Goal: Information Seeking & Learning: Learn about a topic

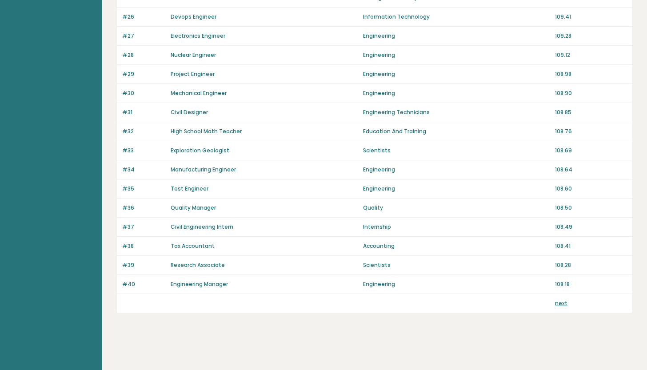
scroll to position [571, 0]
click at [563, 303] on link "next" at bounding box center [561, 304] width 12 height 8
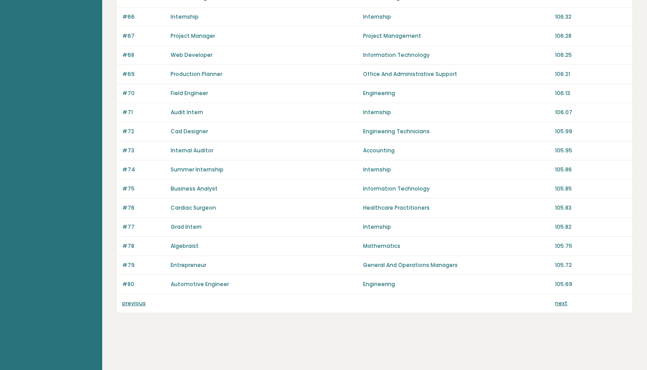
scroll to position [571, 0]
click at [561, 304] on link "next" at bounding box center [561, 304] width 12 height 8
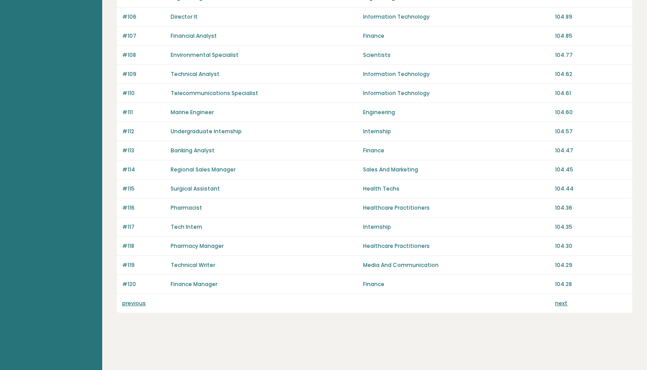
scroll to position [572, 0]
click at [561, 303] on link "next" at bounding box center [561, 304] width 12 height 8
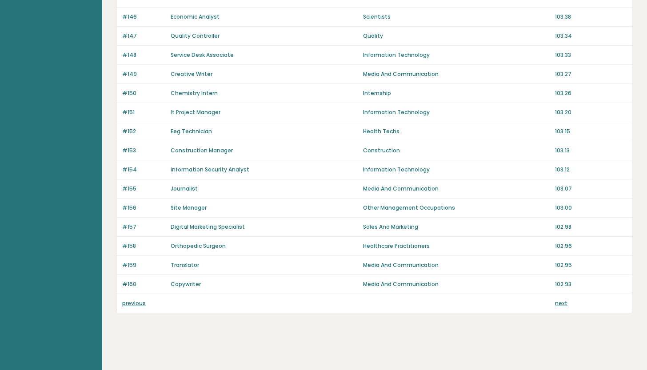
scroll to position [571, 0]
click at [561, 304] on link "next" at bounding box center [561, 304] width 12 height 8
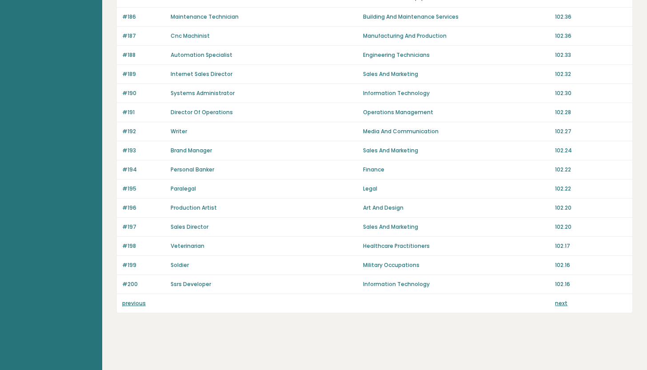
scroll to position [571, 0]
click at [561, 304] on link "next" at bounding box center [561, 304] width 12 height 8
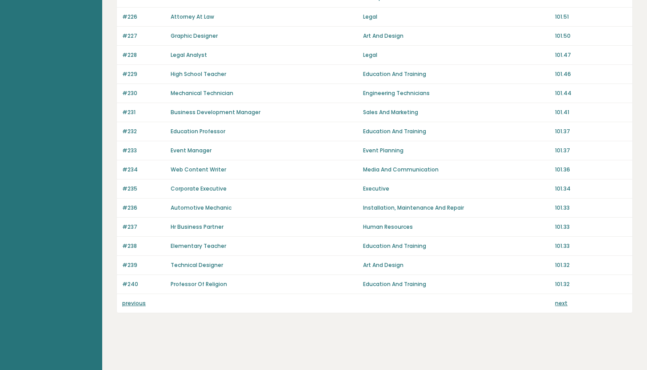
scroll to position [571, 0]
click at [561, 304] on link "next" at bounding box center [561, 304] width 12 height 8
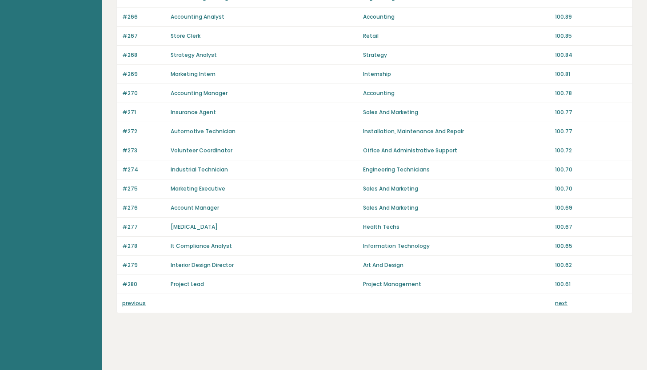
scroll to position [571, 0]
click at [560, 304] on link "next" at bounding box center [561, 304] width 12 height 8
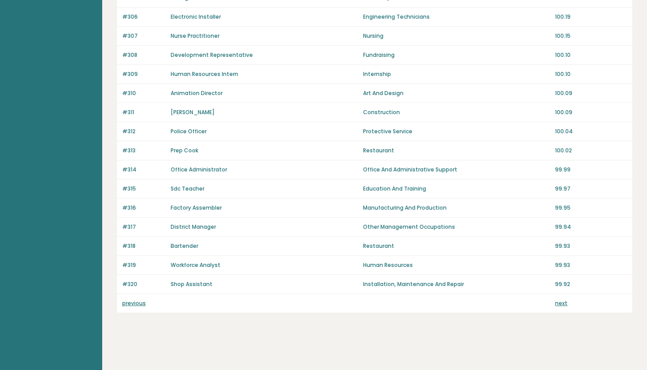
scroll to position [571, 0]
click at [560, 304] on link "next" at bounding box center [561, 304] width 12 height 8
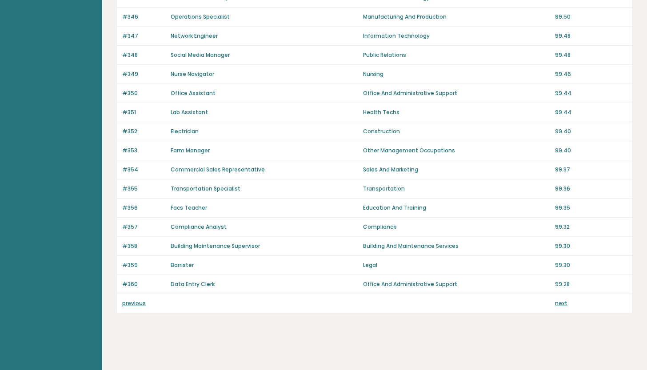
scroll to position [571, 0]
click at [560, 304] on link "next" at bounding box center [561, 304] width 12 height 8
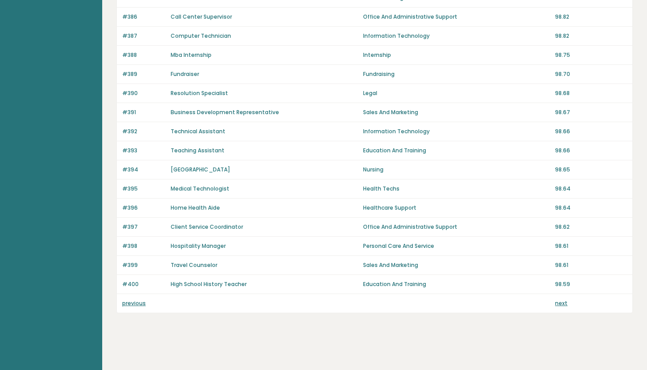
scroll to position [571, 0]
click at [560, 304] on link "next" at bounding box center [561, 304] width 12 height 8
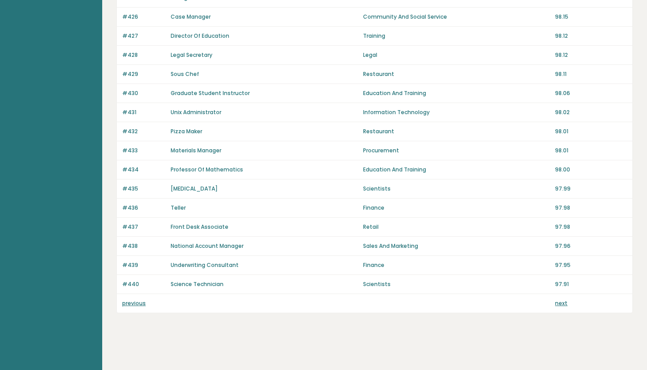
scroll to position [571, 0]
click at [560, 304] on link "next" at bounding box center [561, 304] width 12 height 8
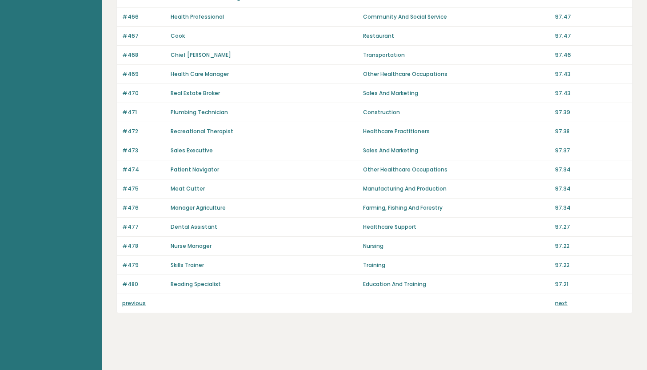
scroll to position [571, 0]
click at [560, 303] on link "next" at bounding box center [561, 304] width 12 height 8
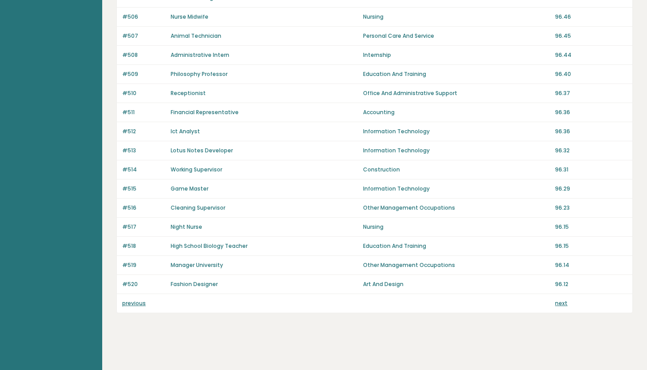
scroll to position [571, 0]
click at [560, 304] on link "next" at bounding box center [561, 304] width 12 height 8
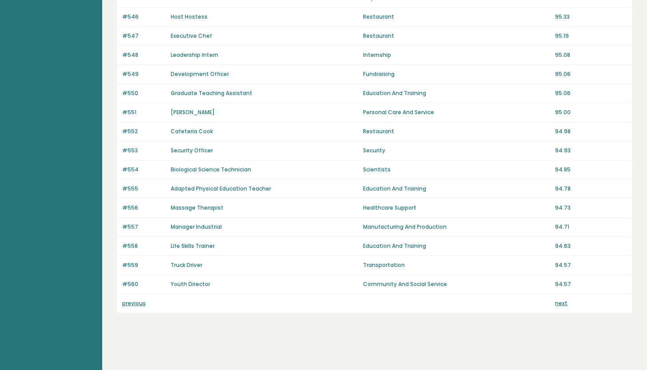
scroll to position [571, 0]
click at [560, 304] on link "next" at bounding box center [561, 304] width 12 height 8
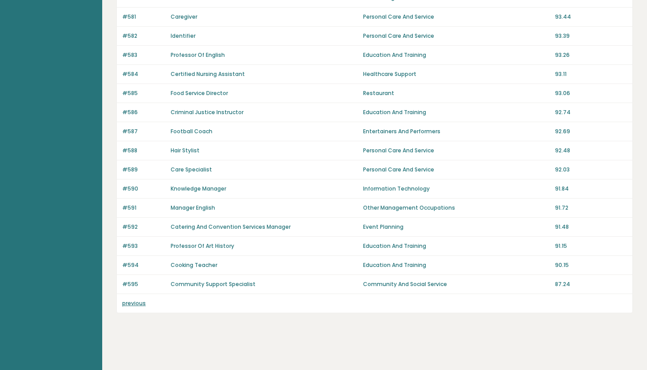
scroll to position [475, 0]
click at [560, 304] on div "previous" at bounding box center [375, 303] width 516 height 19
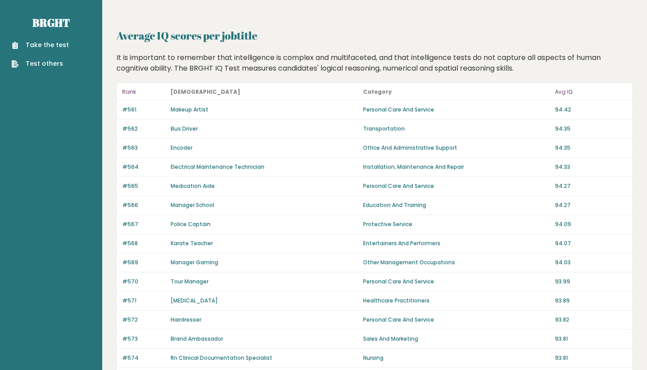
scroll to position [0, 0]
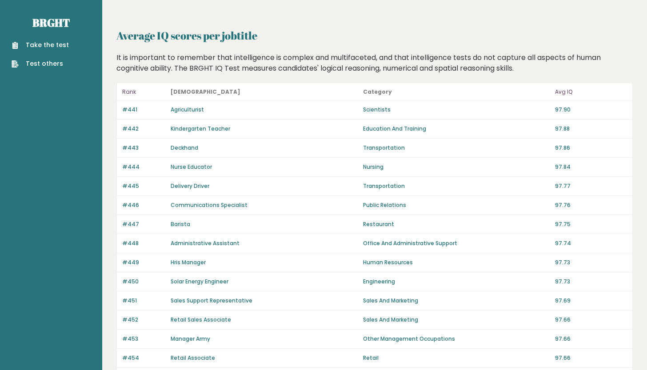
scroll to position [571, 0]
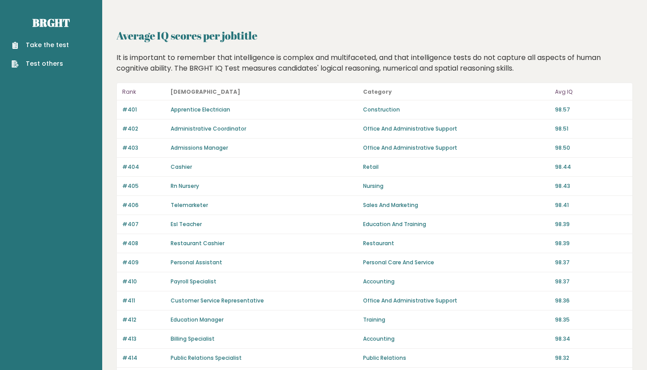
scroll to position [571, 0]
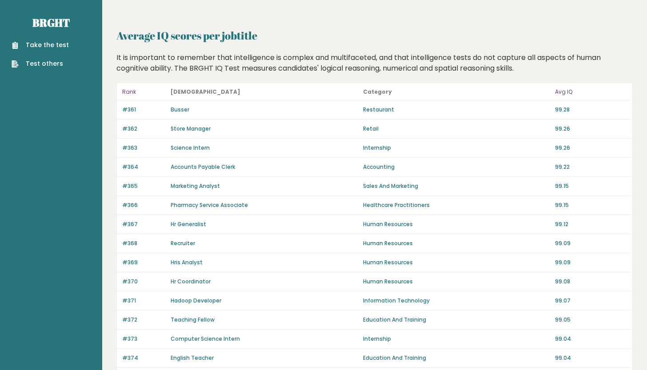
scroll to position [571, 0]
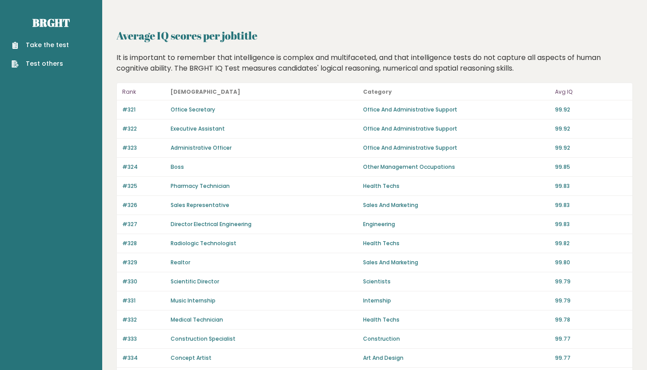
scroll to position [571, 0]
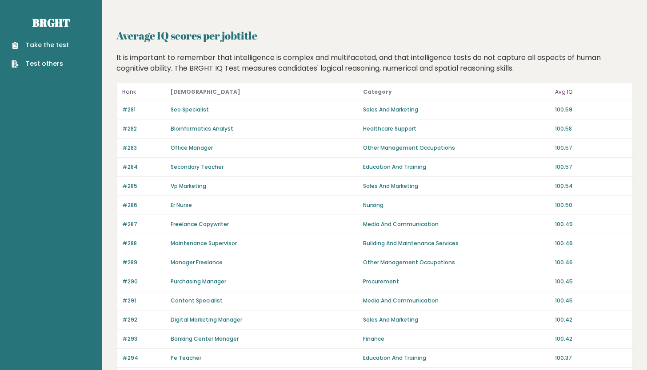
scroll to position [571, 0]
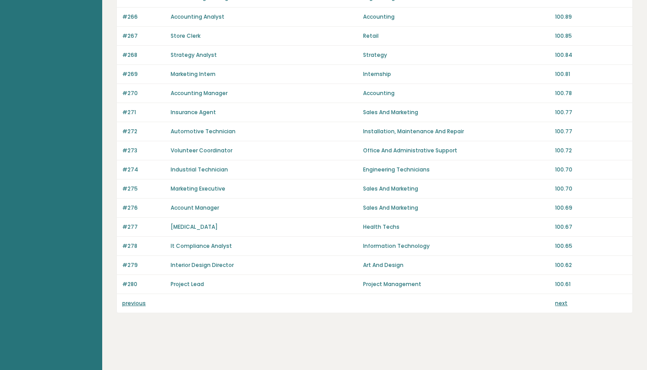
scroll to position [571, 0]
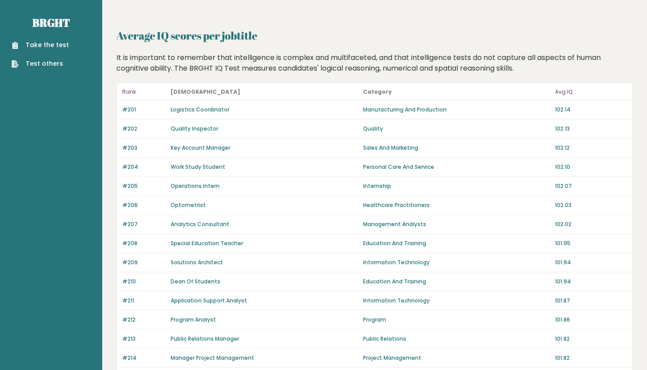
scroll to position [571, 0]
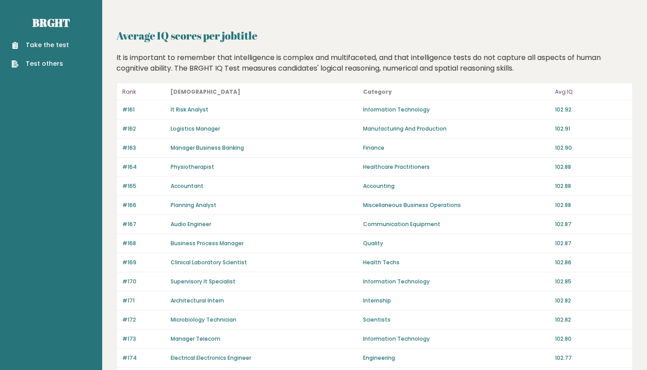
scroll to position [571, 0]
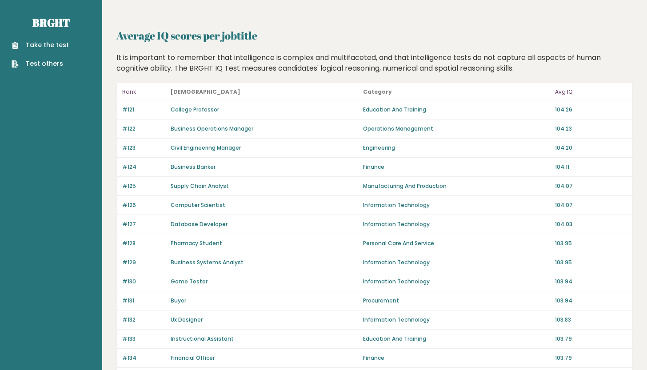
scroll to position [571, 0]
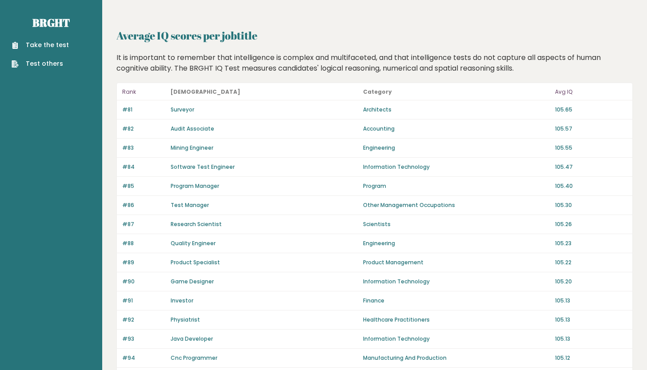
scroll to position [571, 0]
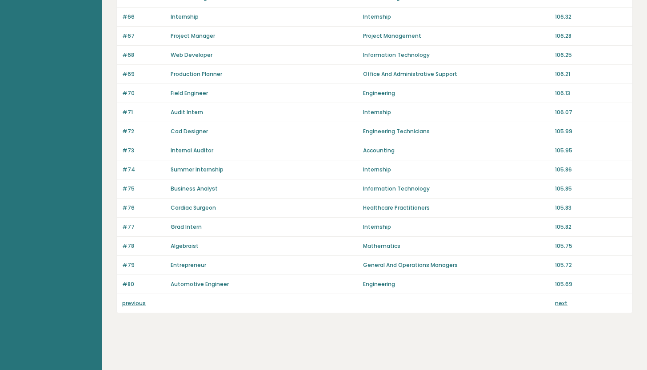
scroll to position [571, 0]
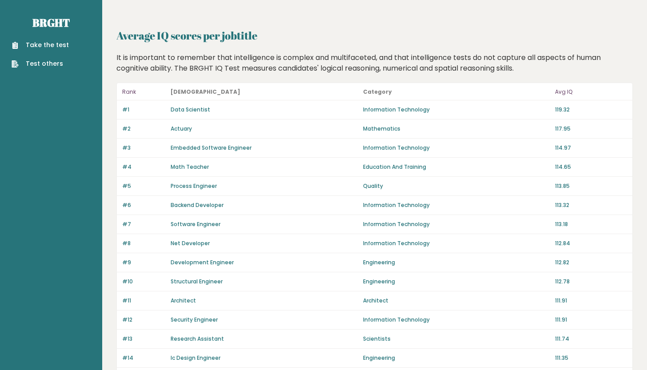
scroll to position [571, 0]
